Goal: Task Accomplishment & Management: Manage account settings

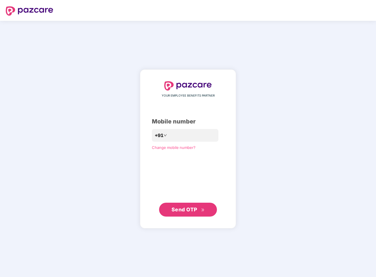
click at [188, 210] on span "Send OTP" at bounding box center [184, 209] width 26 height 6
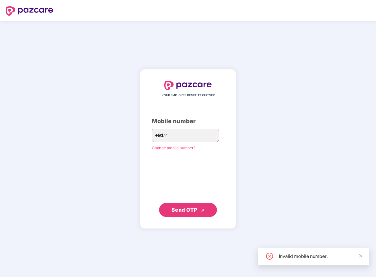
click at [188, 210] on span "Send OTP" at bounding box center [184, 210] width 26 height 6
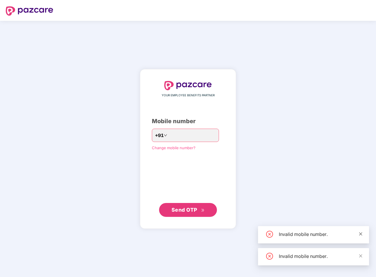
click at [359, 233] on icon "close" at bounding box center [360, 234] width 4 height 4
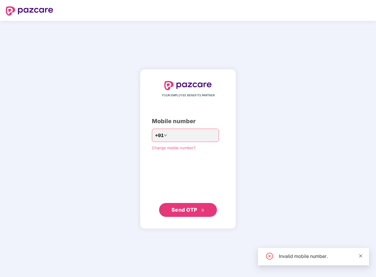
click at [361, 254] on icon "close" at bounding box center [360, 256] width 4 height 4
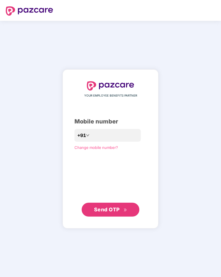
click at [112, 212] on span "Send OTP" at bounding box center [107, 209] width 26 height 6
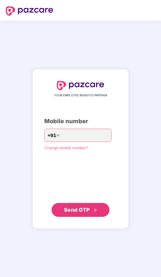
click at [84, 211] on span "Send OTP" at bounding box center [77, 210] width 26 height 6
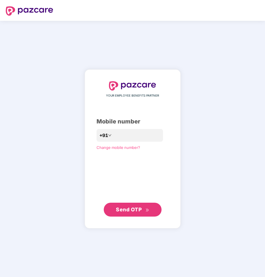
click at [135, 206] on span "Send OTP" at bounding box center [132, 209] width 33 height 8
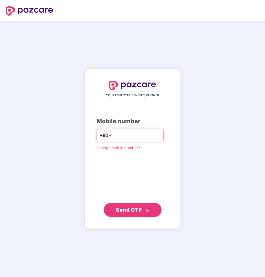
click at [118, 134] on input "number" at bounding box center [136, 135] width 47 height 9
click at [131, 212] on span "Send OTP" at bounding box center [129, 210] width 26 height 6
